Goal: Find specific fact: Find specific fact

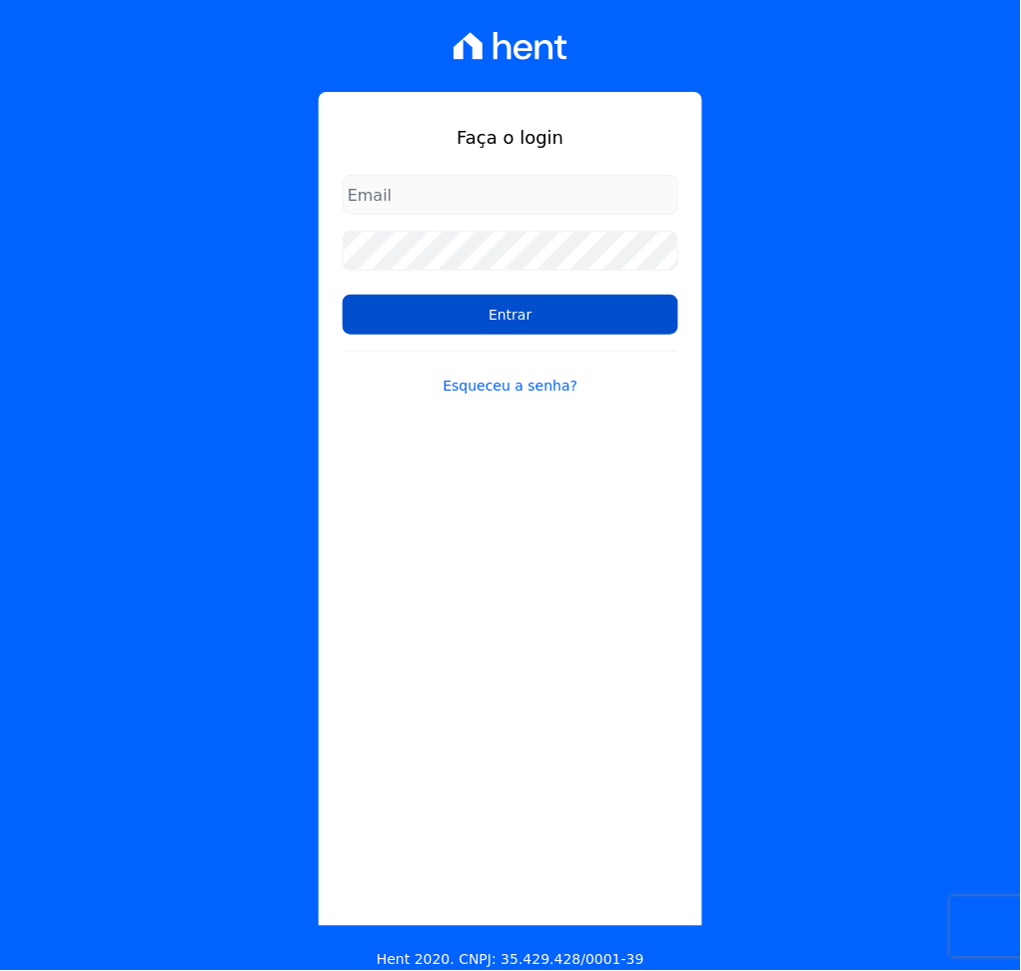
type input "[PERSON_NAME][EMAIL_ADDRESS][DOMAIN_NAME]"
click at [437, 320] on input "Entrar" at bounding box center [511, 315] width 336 height 40
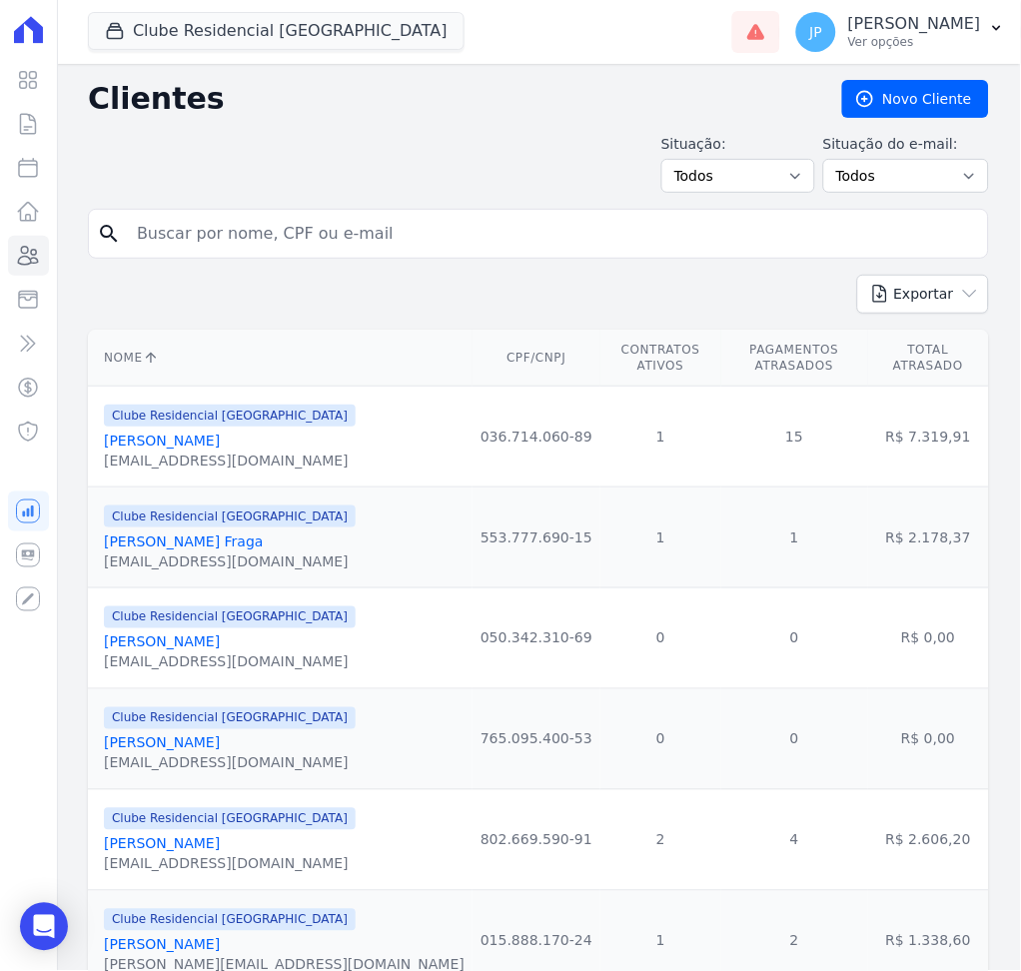
click at [437, 255] on div "search" at bounding box center [538, 234] width 901 height 50
click at [455, 255] on div "search" at bounding box center [538, 234] width 901 height 50
click at [450, 232] on input "search" at bounding box center [552, 234] width 855 height 40
paste input "[PERSON_NAME]"
type input "[PERSON_NAME]"
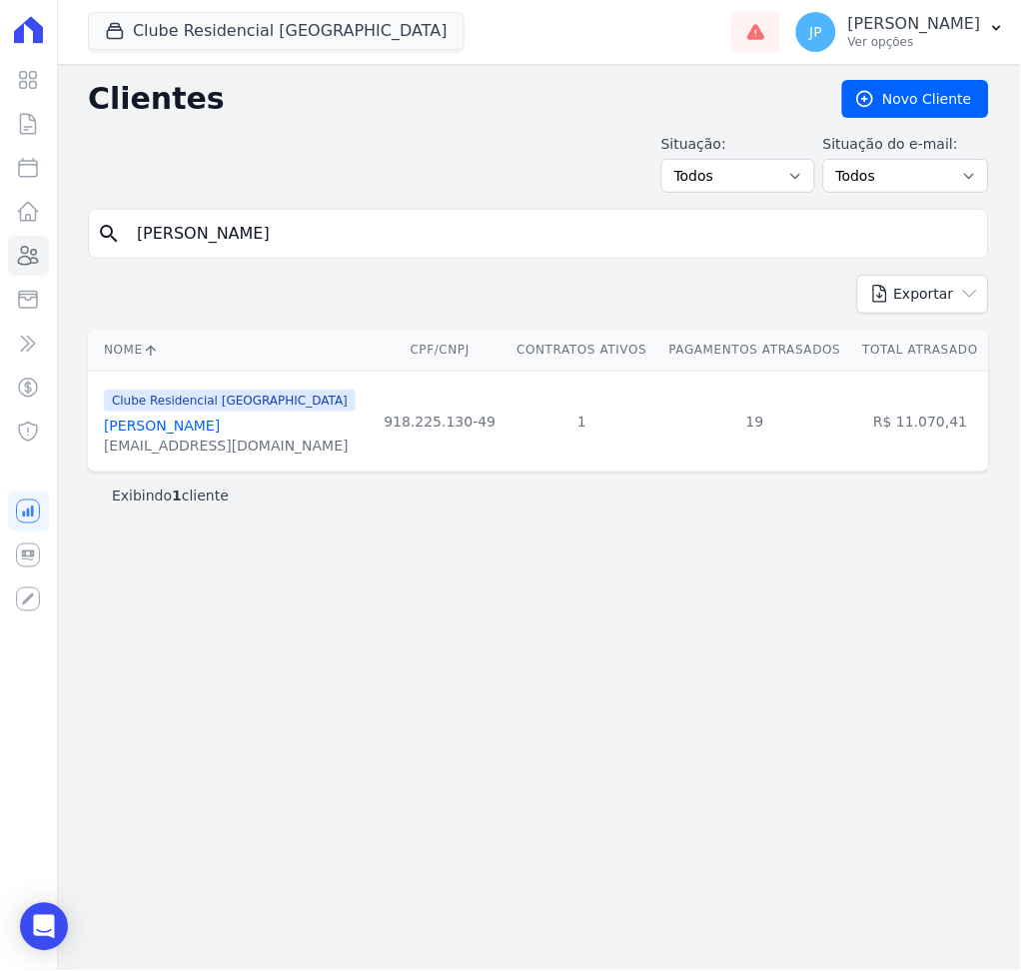
click at [192, 430] on link "[PERSON_NAME]" at bounding box center [162, 425] width 116 height 16
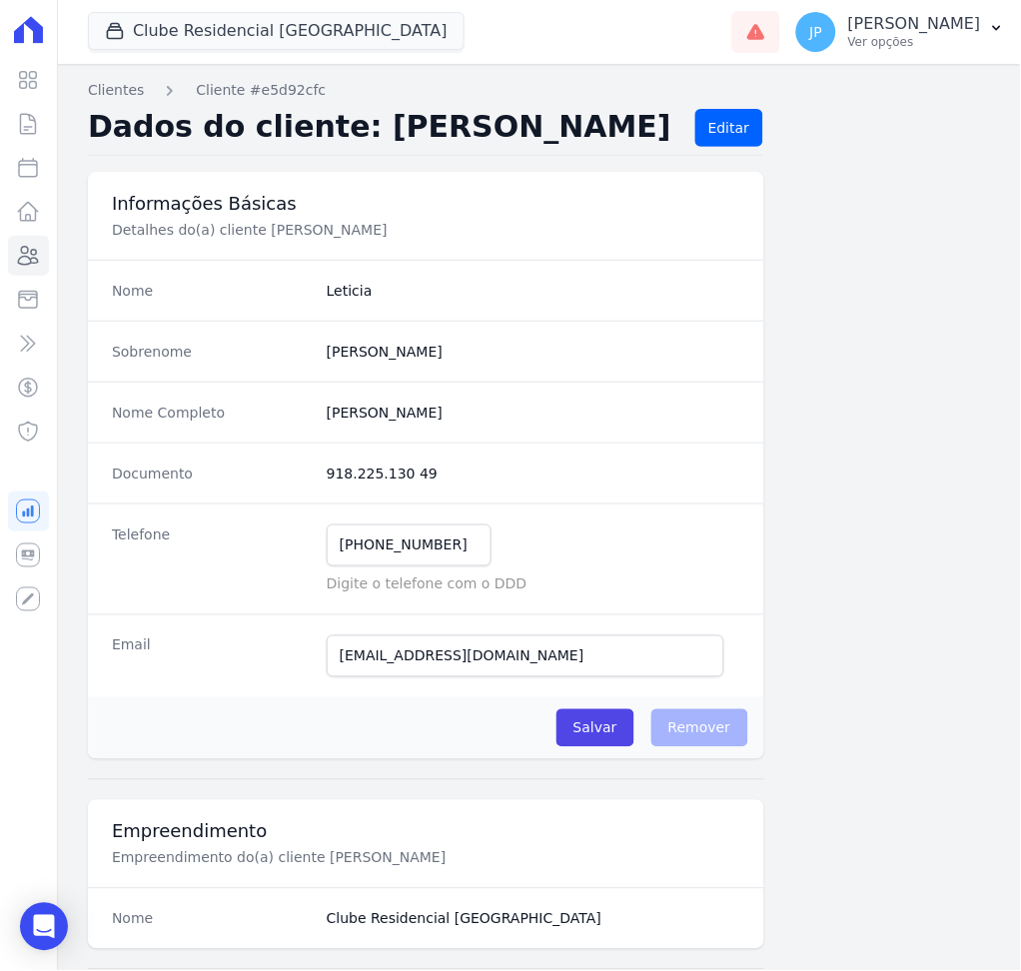
drag, startPoint x: 432, startPoint y: 476, endPoint x: 281, endPoint y: 475, distance: 151.8
click at [281, 475] on div "Documento 918.225.130 49" at bounding box center [426, 472] width 676 height 61
copy div "918.225.130 49"
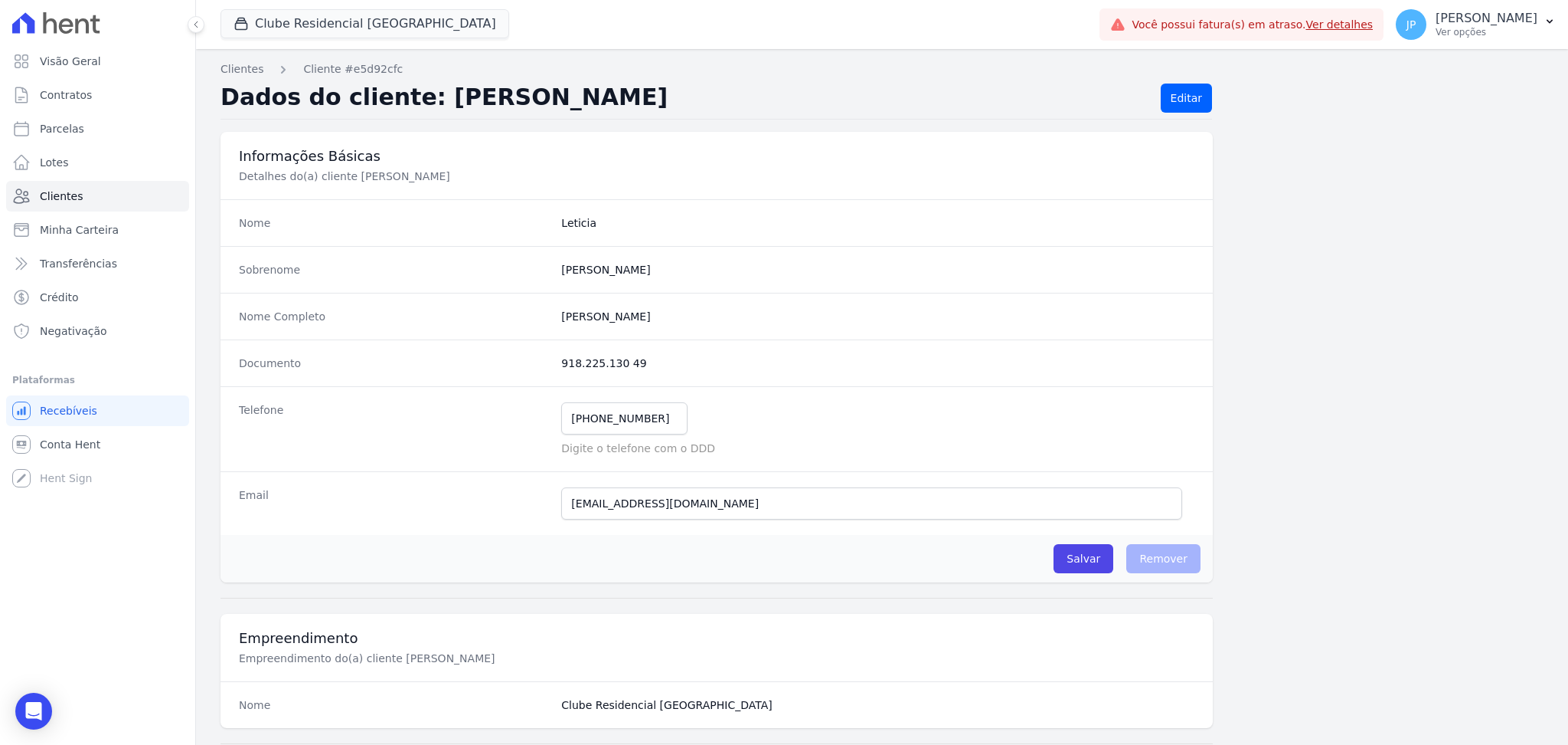
scroll to position [690, 0]
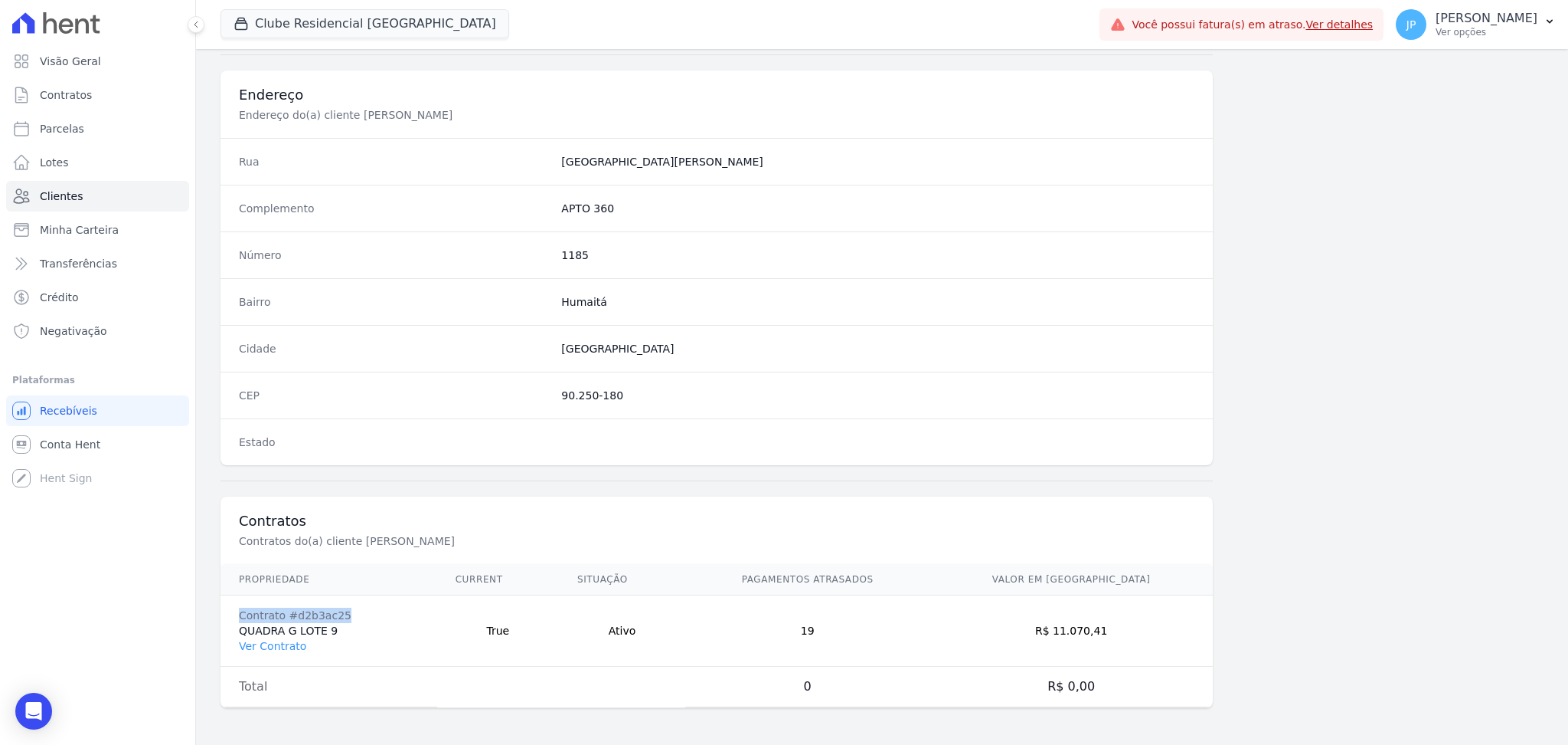
drag, startPoint x: 240, startPoint y: 615, endPoint x: 399, endPoint y: 742, distance: 203.5
click at [359, 618] on div "Contrato #d2b3ac25" at bounding box center [329, 615] width 180 height 15
